Goal: Task Accomplishment & Management: Complete application form

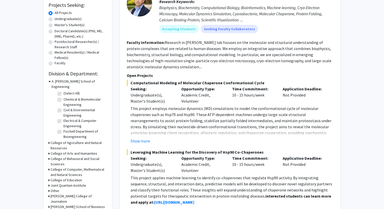
scroll to position [88, 0]
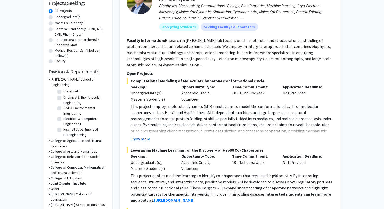
click at [144, 137] on button "Show more" at bounding box center [141, 139] width 20 height 6
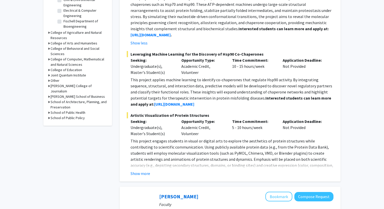
scroll to position [198, 0]
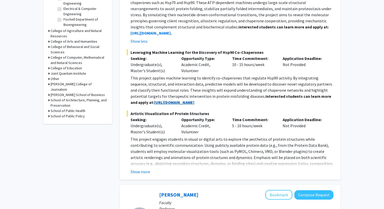
click at [168, 103] on strong "[URL][DOMAIN_NAME]" at bounding box center [174, 102] width 40 height 5
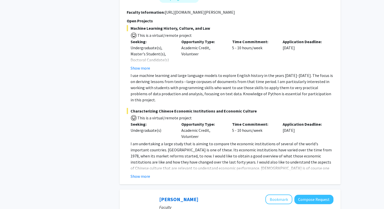
scroll to position [442, 0]
click at [138, 66] on button "Show more" at bounding box center [141, 68] width 20 height 6
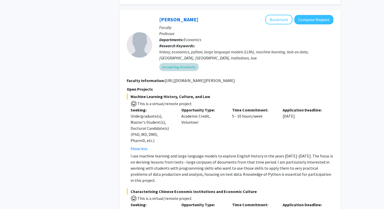
scroll to position [370, 0]
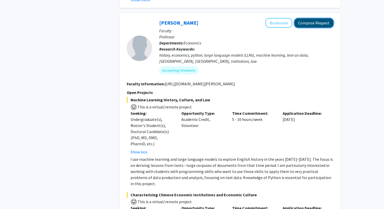
click at [304, 21] on button "Compose Request" at bounding box center [314, 22] width 39 height 9
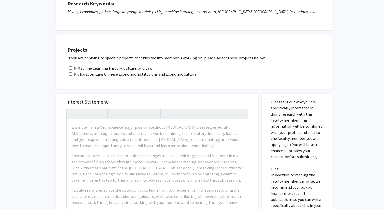
scroll to position [74, 0]
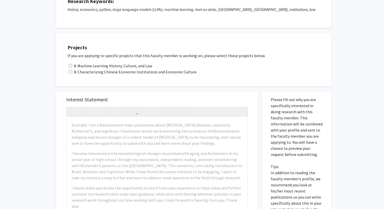
click at [70, 67] on input "checkbox" at bounding box center [70, 65] width 3 height 3
checkbox input "true"
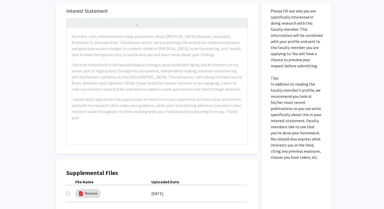
scroll to position [216, 0]
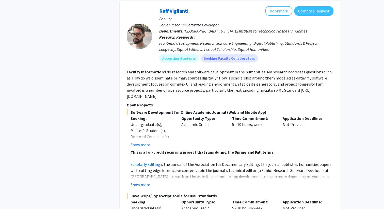
scroll to position [1271, 0]
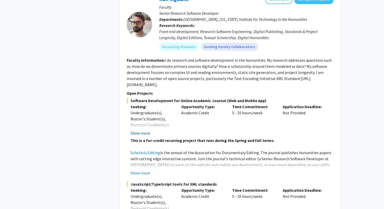
click at [138, 130] on button "Show more" at bounding box center [141, 133] width 20 height 6
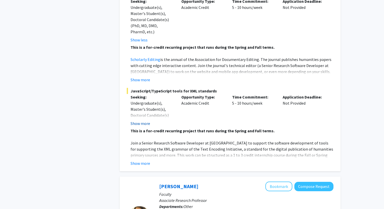
scroll to position [1380, 0]
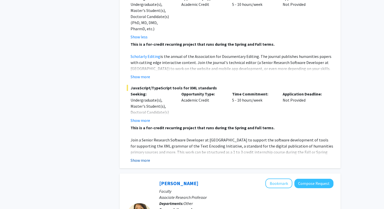
click at [139, 157] on button "Show more" at bounding box center [141, 160] width 20 height 6
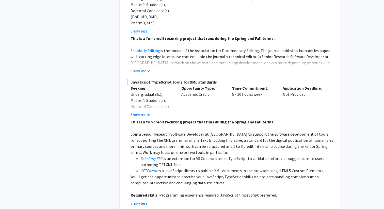
scroll to position [1385, 0]
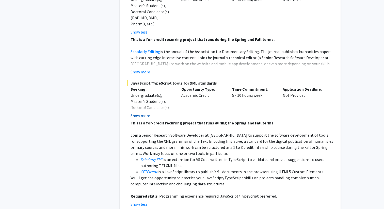
click at [133, 113] on button "Show more" at bounding box center [141, 116] width 20 height 6
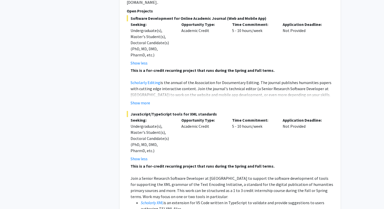
scroll to position [1353, 0]
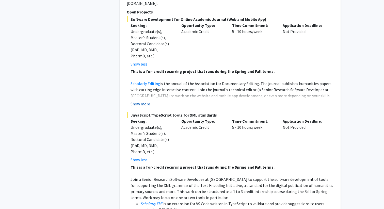
click at [135, 101] on button "Show more" at bounding box center [141, 104] width 20 height 6
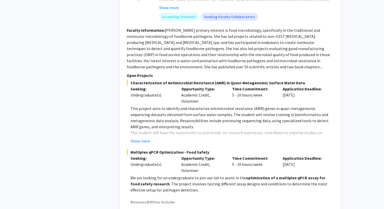
scroll to position [1705, 0]
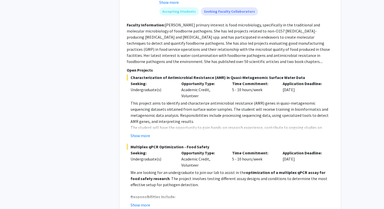
click at [137, 125] on p "The student will have the opportunity to gain hands-on research experience, con…" at bounding box center [232, 134] width 203 height 18
click at [136, 133] on button "Show more" at bounding box center [141, 136] width 20 height 6
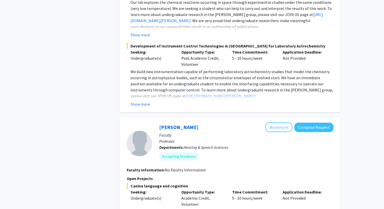
scroll to position [2510, 0]
